Goal: Information Seeking & Learning: Learn about a topic

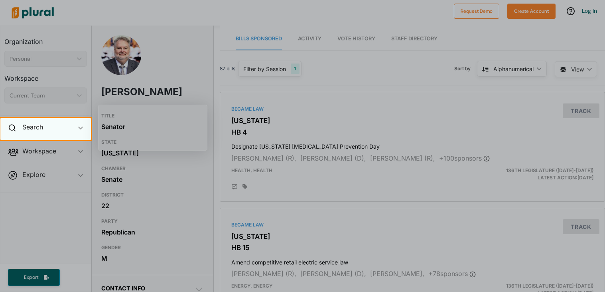
click at [79, 126] on icon "ic_keyboard_arrow_down" at bounding box center [80, 128] width 5 height 4
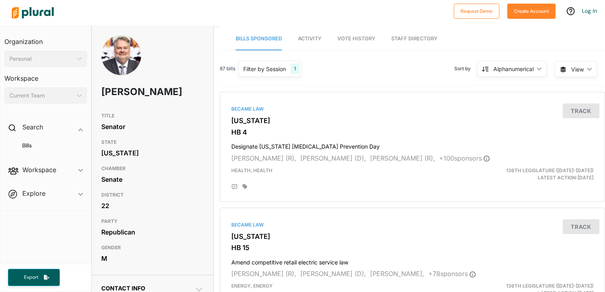
drag, startPoint x: 102, startPoint y: 97, endPoint x: 162, endPoint y: 104, distance: 60.7
click at [162, 104] on h1 "[PERSON_NAME]" at bounding box center [131, 92] width 61 height 24
copy h1 "[PERSON_NAME]"
click at [304, 169] on div "Health, Health" at bounding box center [349, 174] width 249 height 14
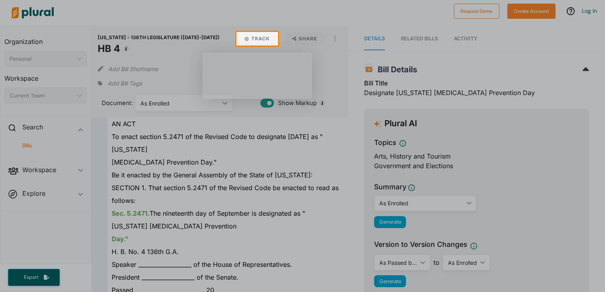
click at [236, 11] on div at bounding box center [302, 16] width 605 height 32
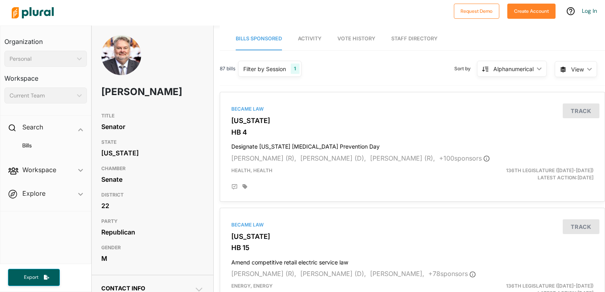
click at [366, 40] on span "Vote History" at bounding box center [357, 39] width 38 height 6
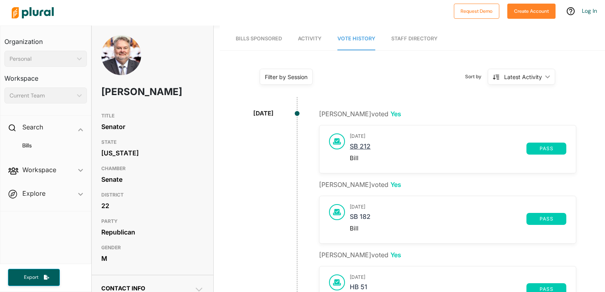
click at [360, 148] on link "SB 212" at bounding box center [438, 148] width 177 height 12
click at [248, 34] on link "Bills Sponsored" at bounding box center [259, 39] width 46 height 23
